Goal: Information Seeking & Learning: Learn about a topic

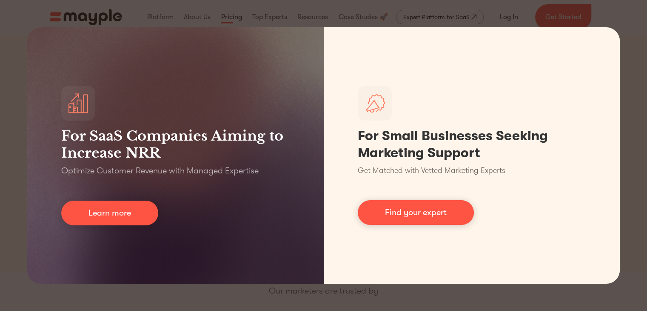
click at [626, 20] on div "For SaaS Companies Aiming to Increase NRR Optimize Customer Revenue with Manage…" at bounding box center [323, 155] width 647 height 311
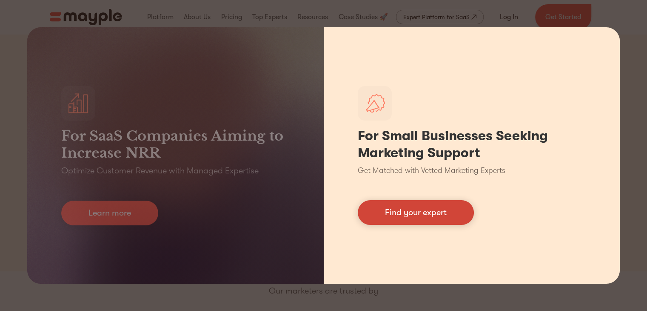
click at [419, 210] on link "Find your expert" at bounding box center [416, 212] width 116 height 25
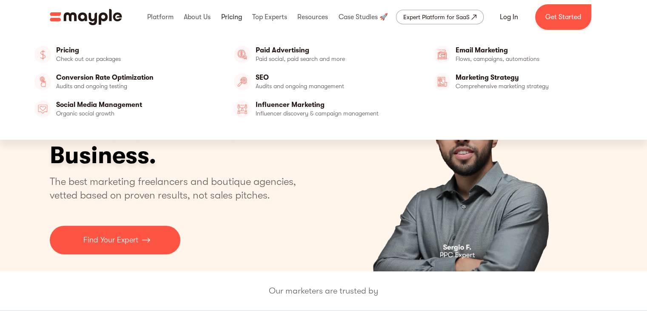
click at [232, 15] on link at bounding box center [231, 16] width 25 height 27
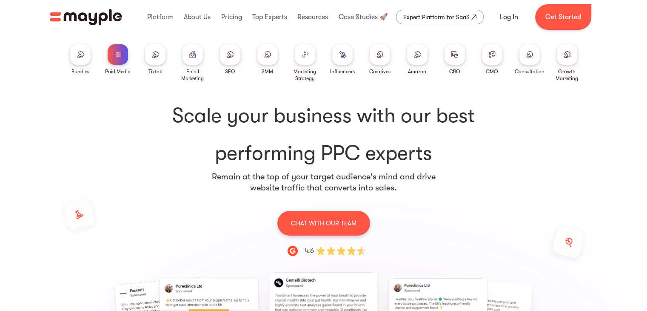
click at [194, 61] on div at bounding box center [193, 54] width 20 height 20
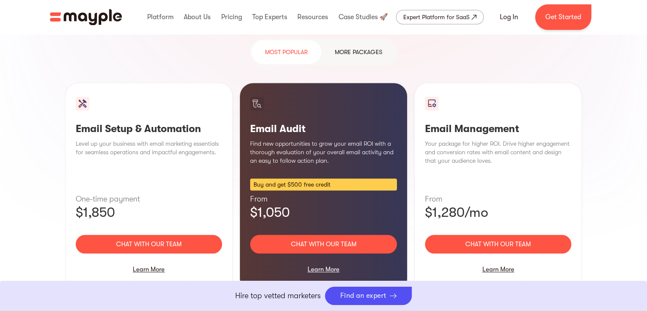
scroll to position [818, 0]
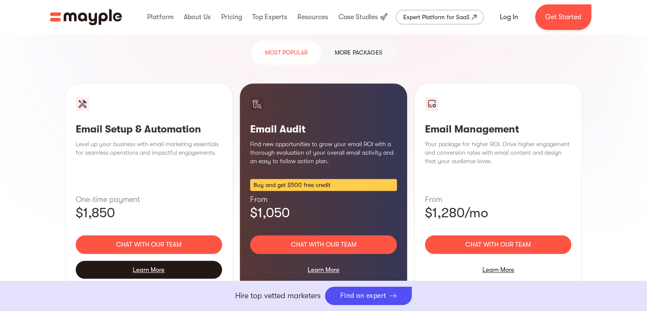
click at [146, 260] on div "Learn More" at bounding box center [149, 269] width 147 height 18
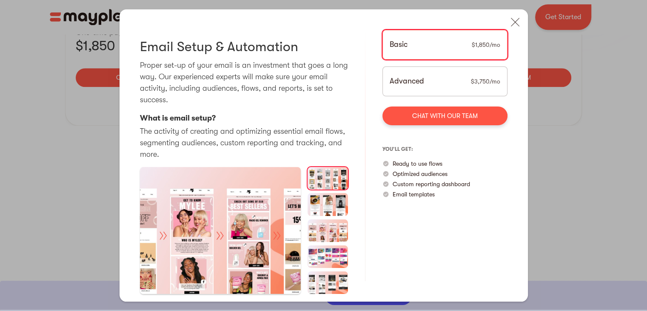
scroll to position [987, 0]
click at [516, 24] on img at bounding box center [515, 22] width 19 height 19
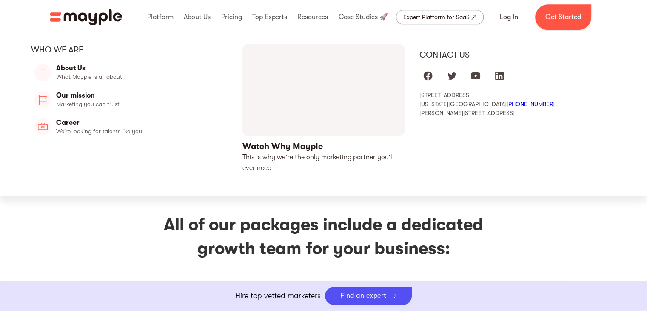
scroll to position [1144, 0]
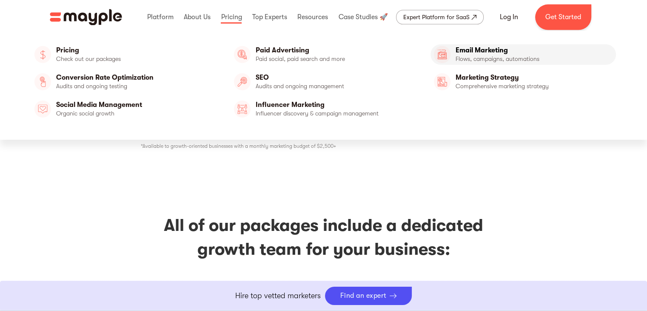
click at [507, 57] on link "Email Marketing" at bounding box center [524, 54] width 186 height 20
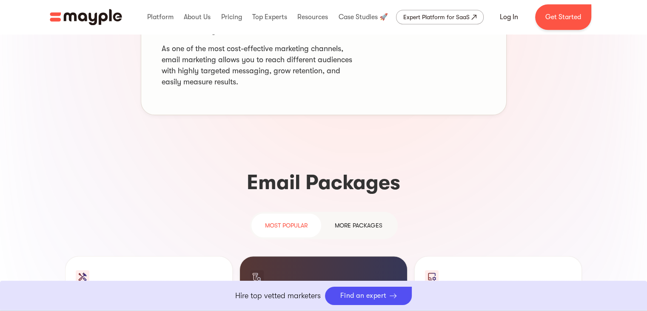
scroll to position [769, 0]
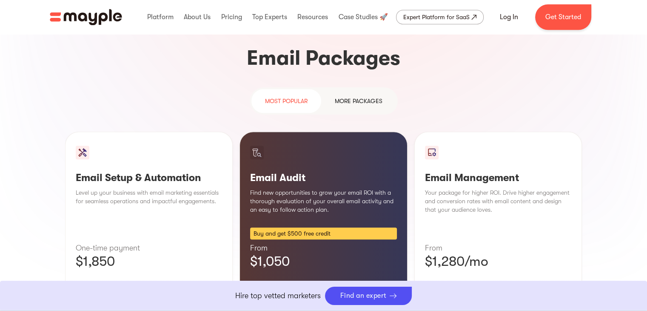
click at [363, 96] on div "more packages" at bounding box center [359, 101] width 48 height 10
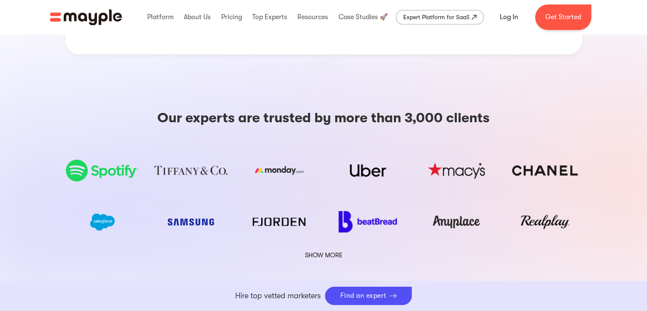
scroll to position [1571, 0]
